Goal: Transaction & Acquisition: Purchase product/service

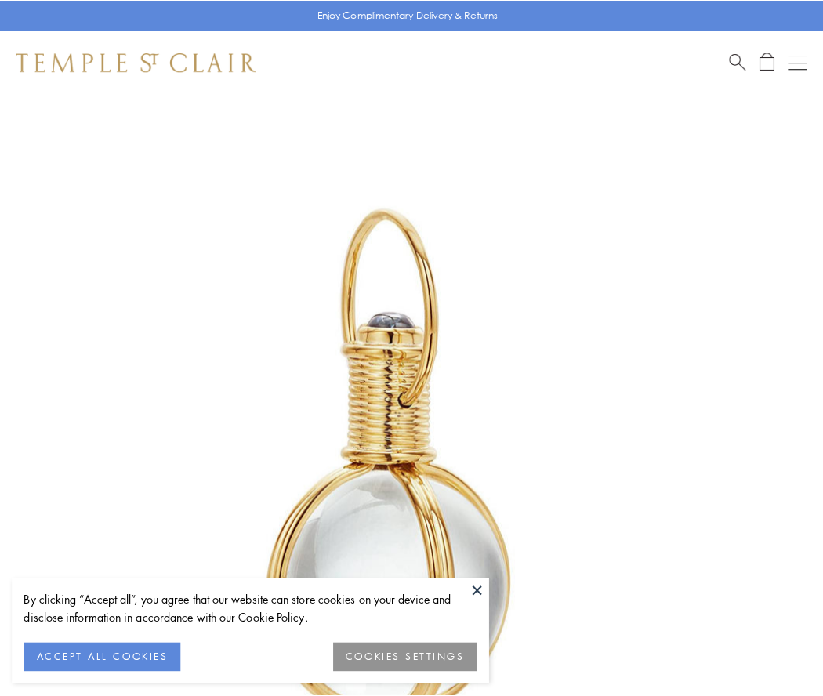
scroll to position [409, 0]
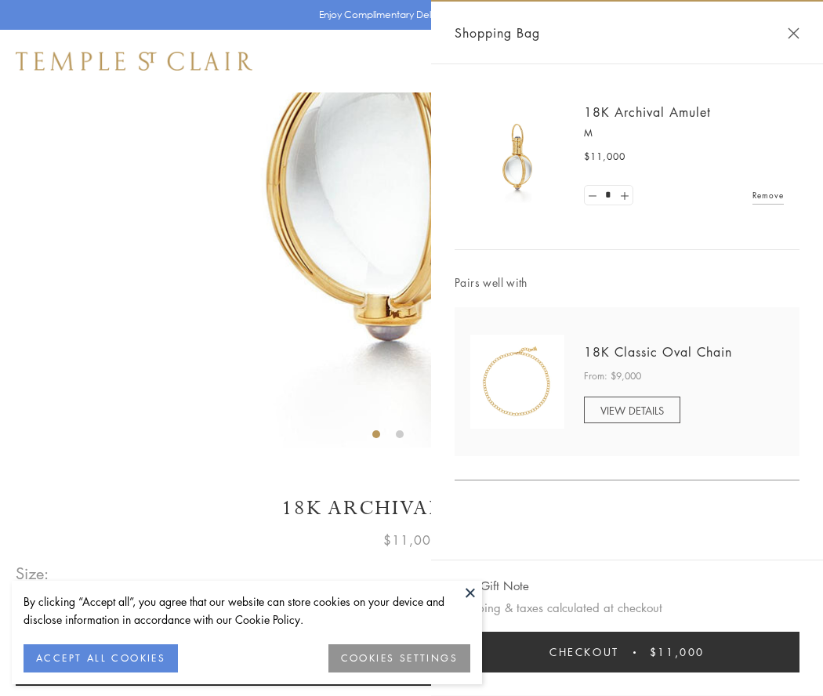
click at [627, 652] on button "Checkout $11,000" at bounding box center [627, 652] width 345 height 41
